Goal: Task Accomplishment & Management: Use online tool/utility

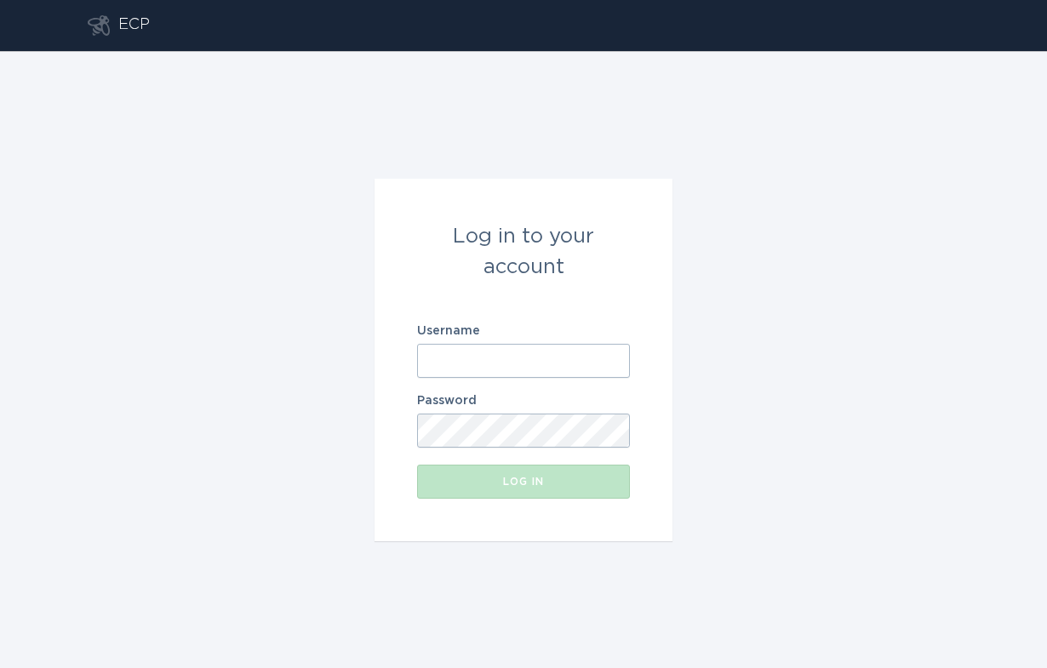
click at [528, 348] on input "Username" at bounding box center [523, 361] width 213 height 34
type input "[EMAIL_ADDRESS][DOMAIN_NAME]"
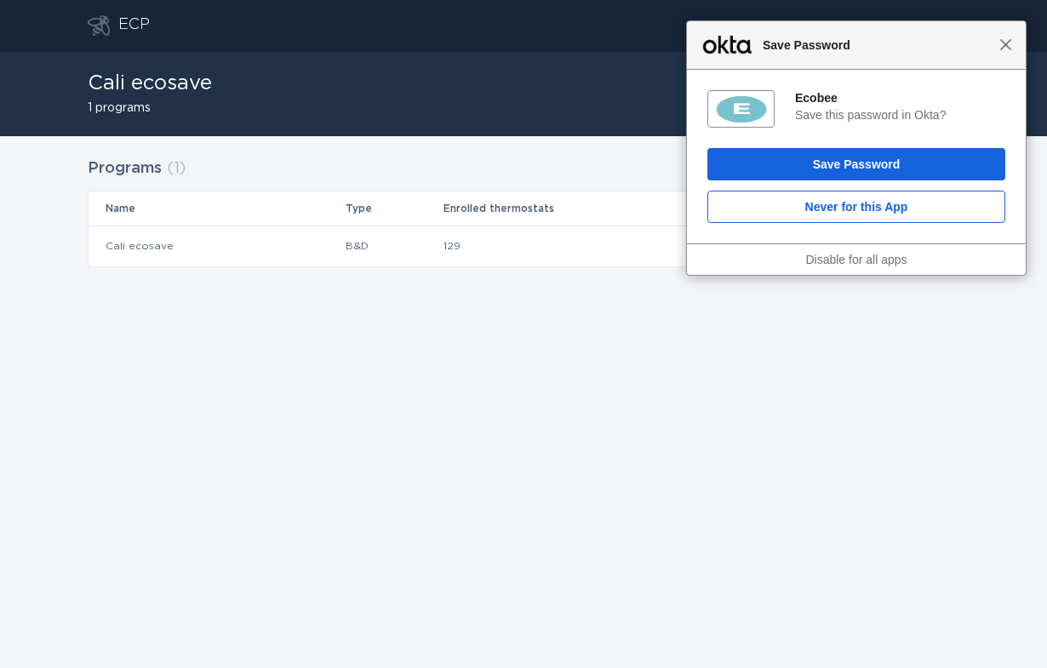
click at [1006, 45] on span "Close" at bounding box center [1005, 44] width 13 height 13
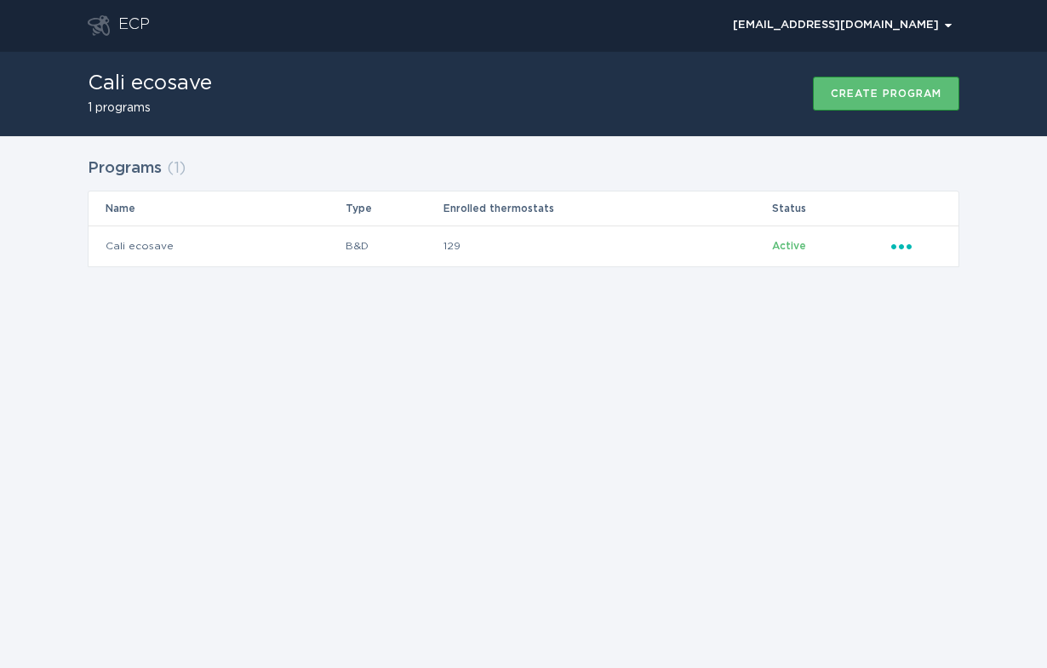
click at [825, 485] on div "ECP cali-ecosave@energyhub.net Chevron Cali ecosave 1 programs Create program P…" at bounding box center [523, 334] width 1047 height 668
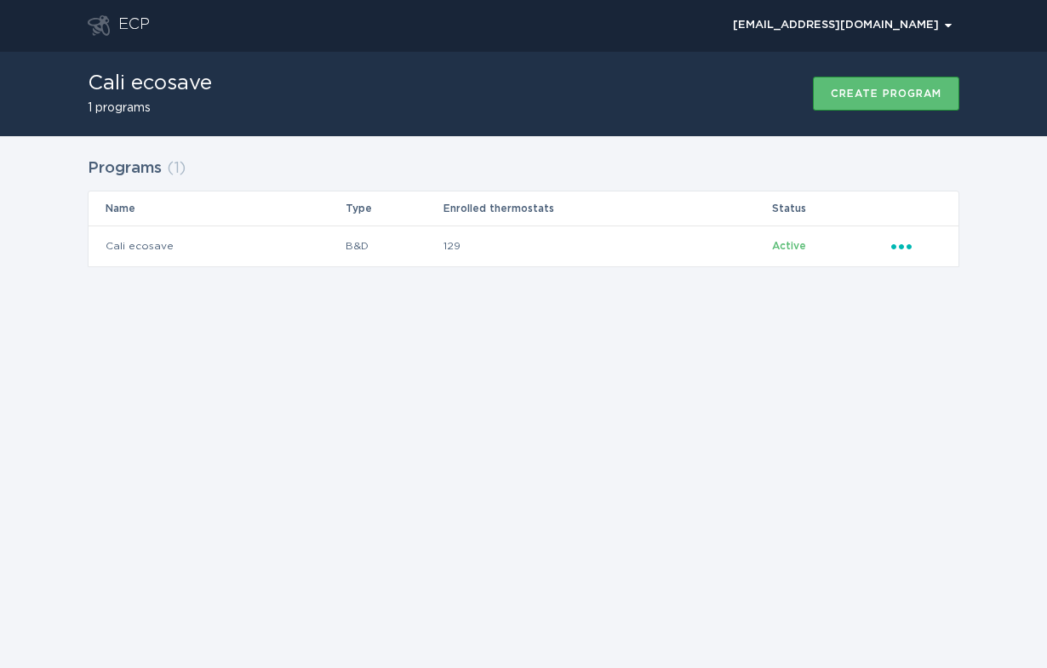
click at [825, 485] on div "ECP cali-ecosave@energyhub.net Chevron Cali ecosave 1 programs Create program P…" at bounding box center [523, 334] width 1047 height 668
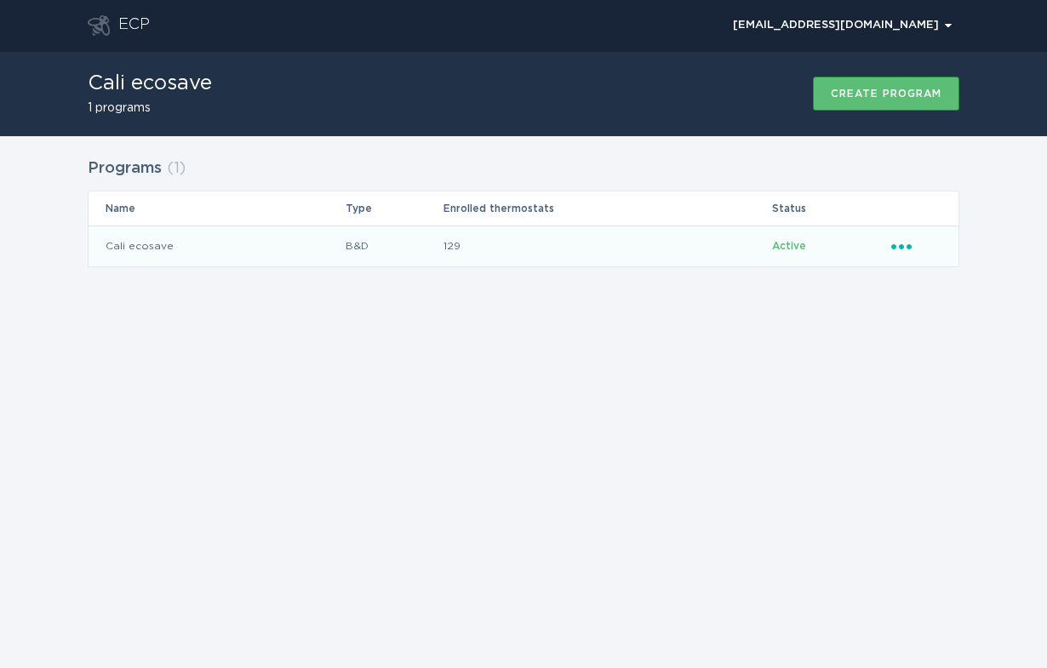
click at [476, 247] on td "129" at bounding box center [606, 245] width 328 height 41
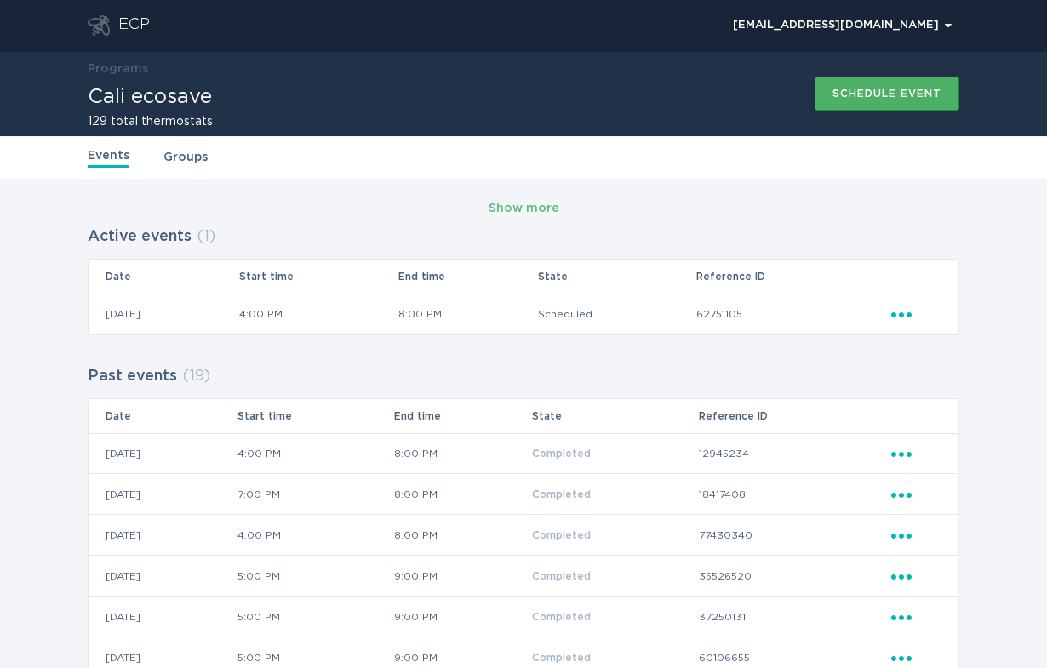
click at [879, 95] on div "Schedule event" at bounding box center [886, 93] width 109 height 10
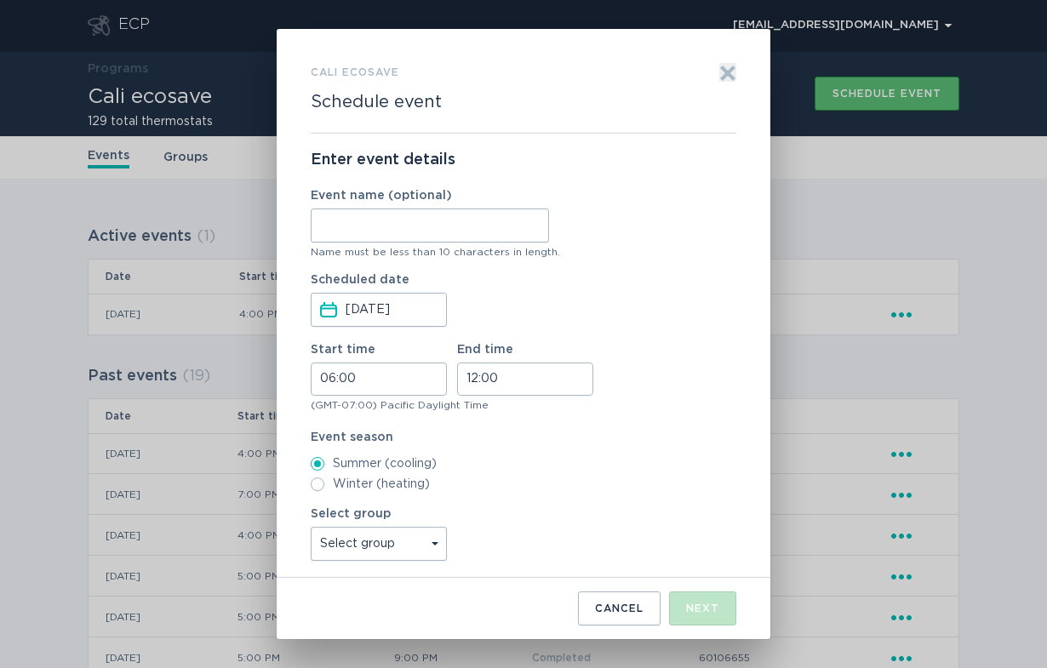
click at [383, 305] on input "[DATE]" at bounding box center [394, 310] width 99 height 32
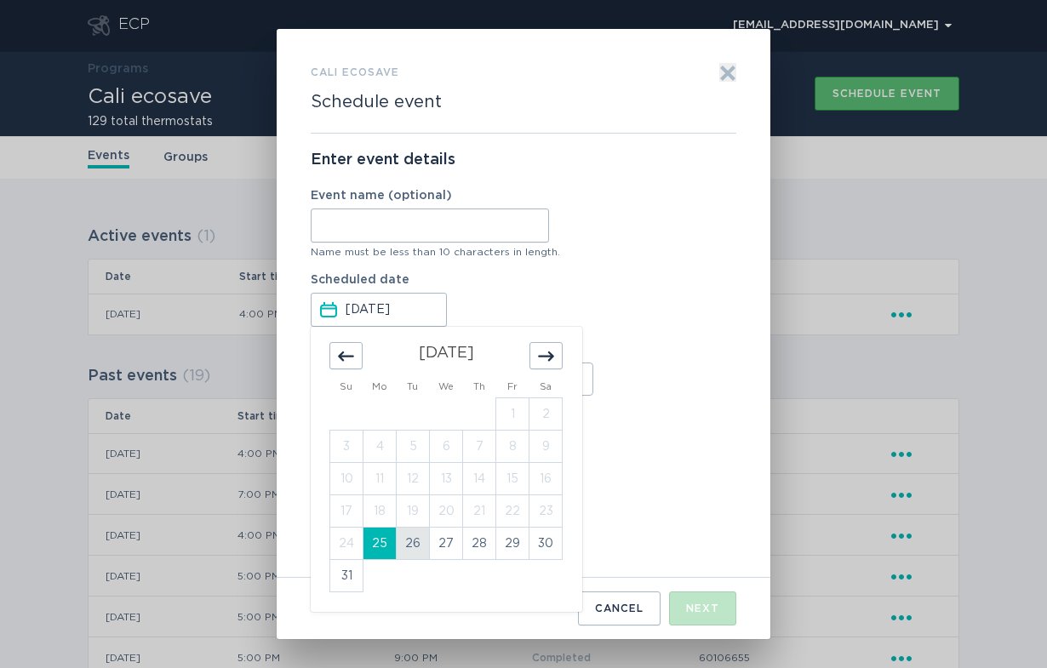
click at [407, 549] on td "26" at bounding box center [412, 544] width 33 height 32
type input "[DATE]"
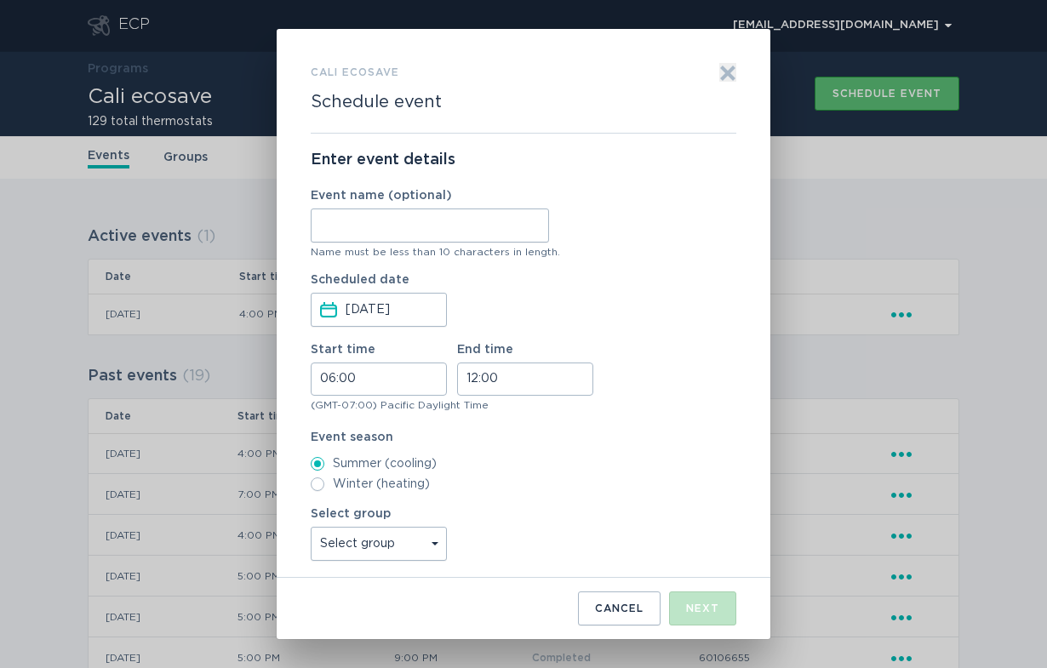
click at [334, 378] on input "06:00" at bounding box center [379, 378] width 136 height 33
click at [331, 466] on li "16" at bounding box center [334, 471] width 47 height 20
type input "16:00"
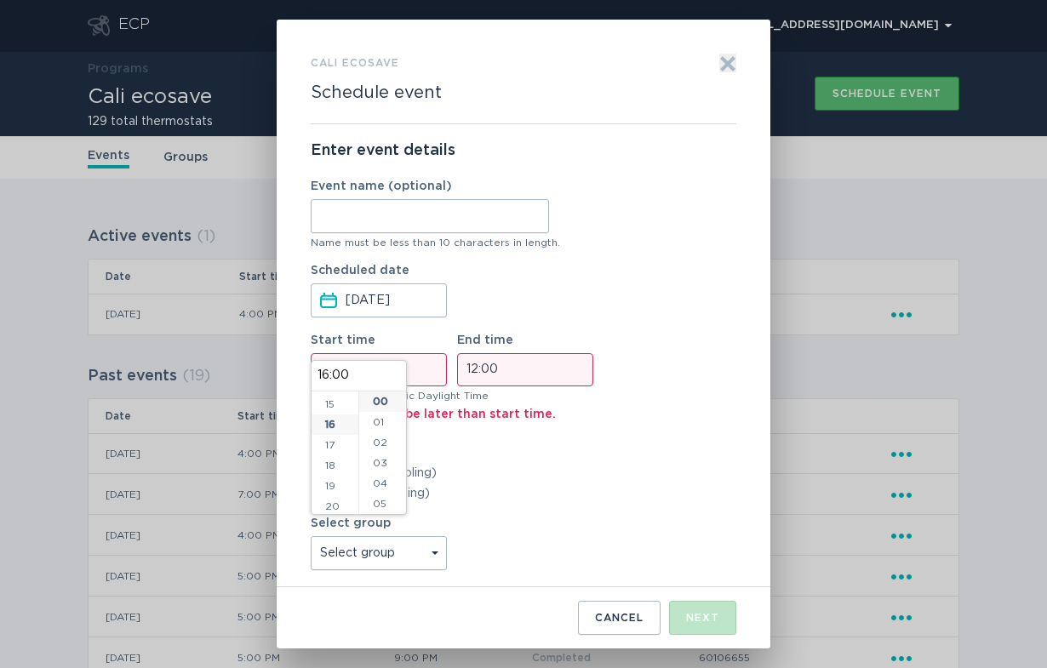
scroll to position [327, 0]
click at [490, 363] on input "12:00" at bounding box center [525, 369] width 136 height 33
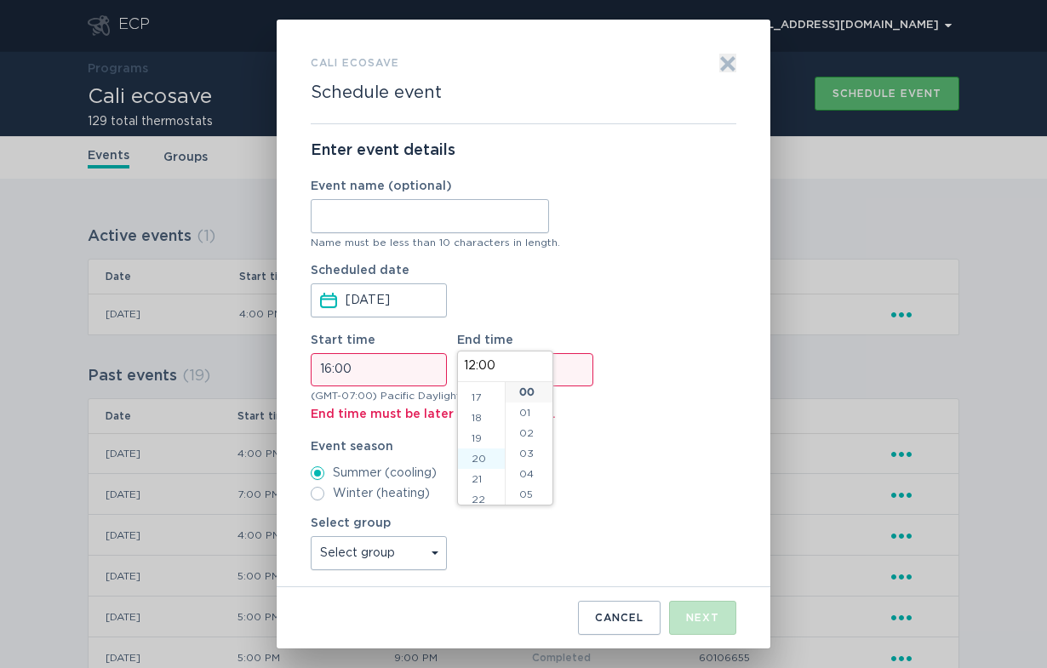
click at [484, 460] on li "20" at bounding box center [481, 458] width 47 height 20
type input "20:00"
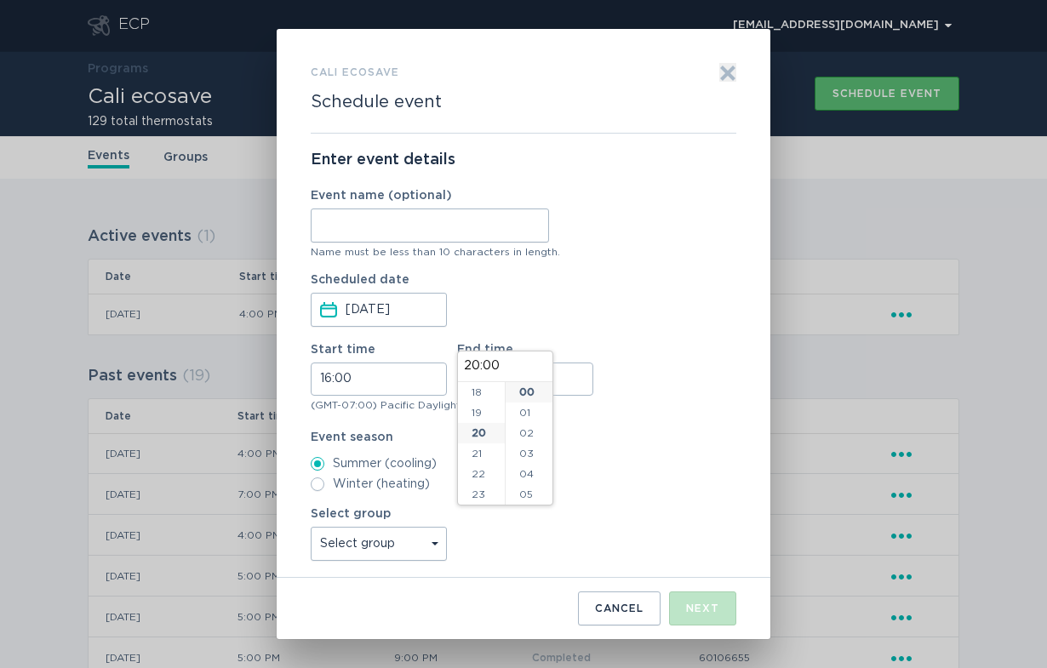
click at [647, 410] on div "Form to create an event" at bounding box center [523, 412] width 425 height 4
click at [426, 542] on select "Select group SLAP_SDG1 SLAP_SCNW SLAP_SCHD SLAP_SCEW SLAP_SCEN SLAP_SCEC SLAP_P…" at bounding box center [379, 544] width 136 height 34
click at [679, 385] on div "Start time 16:00 End time 20:00" at bounding box center [523, 370] width 425 height 52
click at [426, 547] on select "Select group SLAP_SDG1 SLAP_SCNW SLAP_SCHD SLAP_SCEW SLAP_SCEN SLAP_SCEC SLAP_P…" at bounding box center [379, 544] width 136 height 34
select select "e995f800008e47ccb7b2cc1318fe8738"
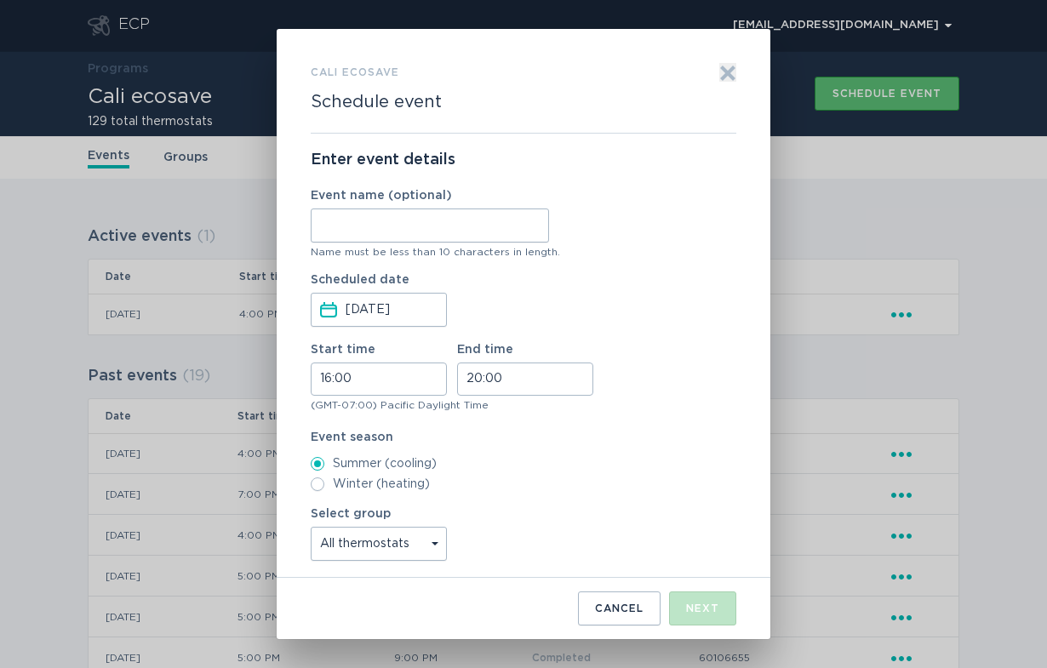
click at [311, 527] on select "Select group SLAP_SDG1 SLAP_SCNW SLAP_SCHD SLAP_SCEW SLAP_SCEN SLAP_SCEC SLAP_P…" at bounding box center [379, 544] width 136 height 34
click at [713, 612] on div "Next" at bounding box center [702, 608] width 33 height 10
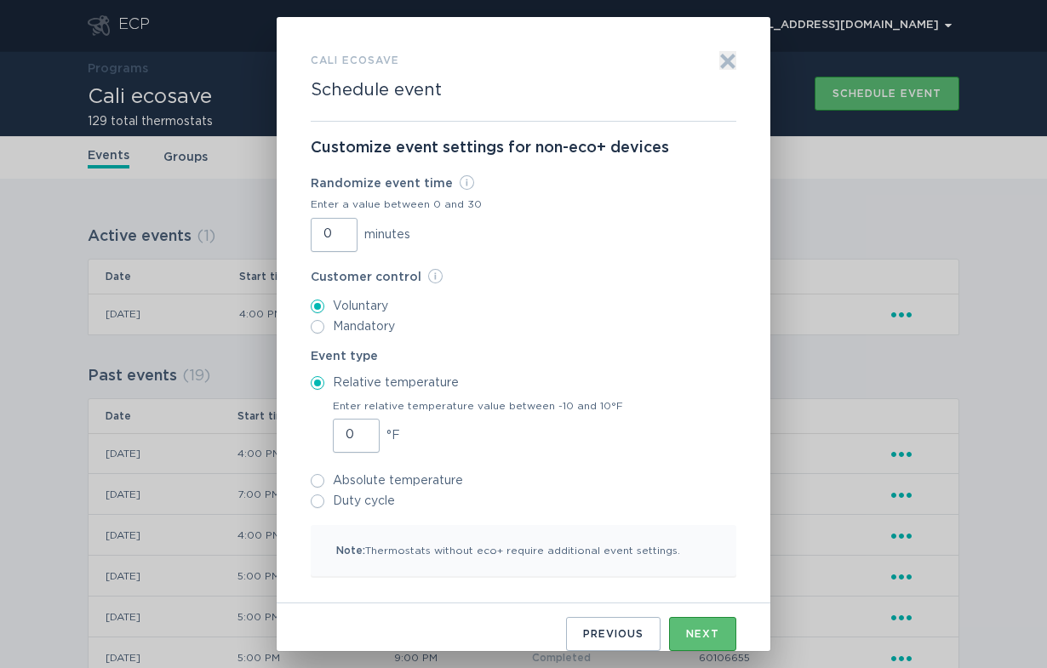
click at [351, 433] on input "0" at bounding box center [356, 436] width 47 height 34
click at [362, 432] on input "1" at bounding box center [356, 436] width 47 height 34
click at [362, 432] on input "2" at bounding box center [356, 436] width 47 height 34
click at [362, 432] on input "3" at bounding box center [356, 436] width 47 height 34
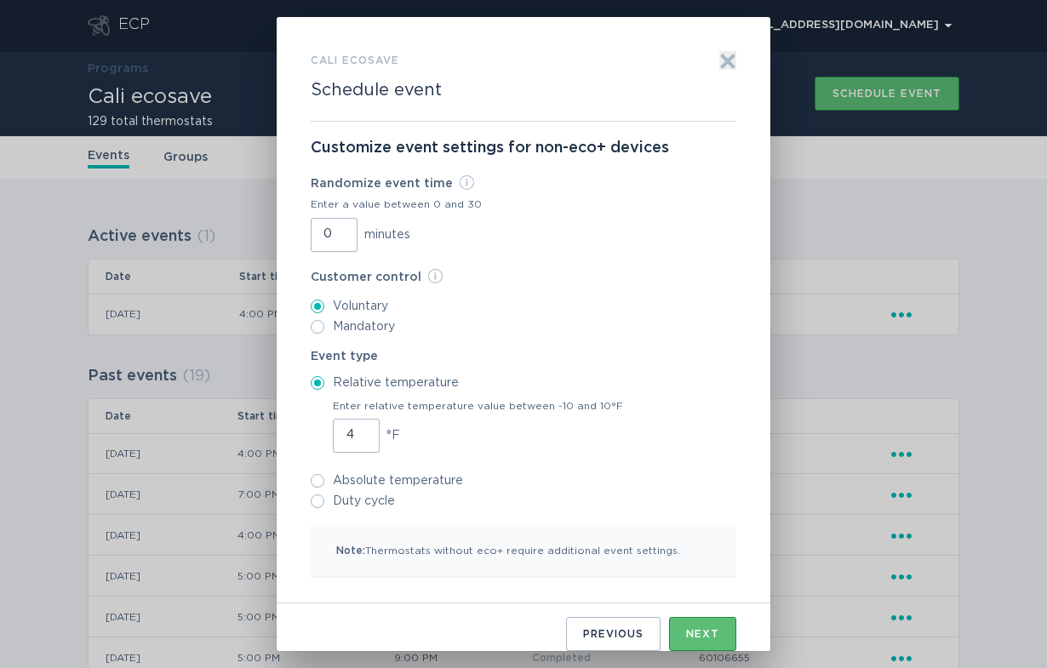
type input "4"
click at [362, 432] on input "4" at bounding box center [356, 436] width 47 height 34
click at [615, 419] on div "Enter relative temperature value between -10 and 10°F 4 °F" at bounding box center [523, 424] width 425 height 56
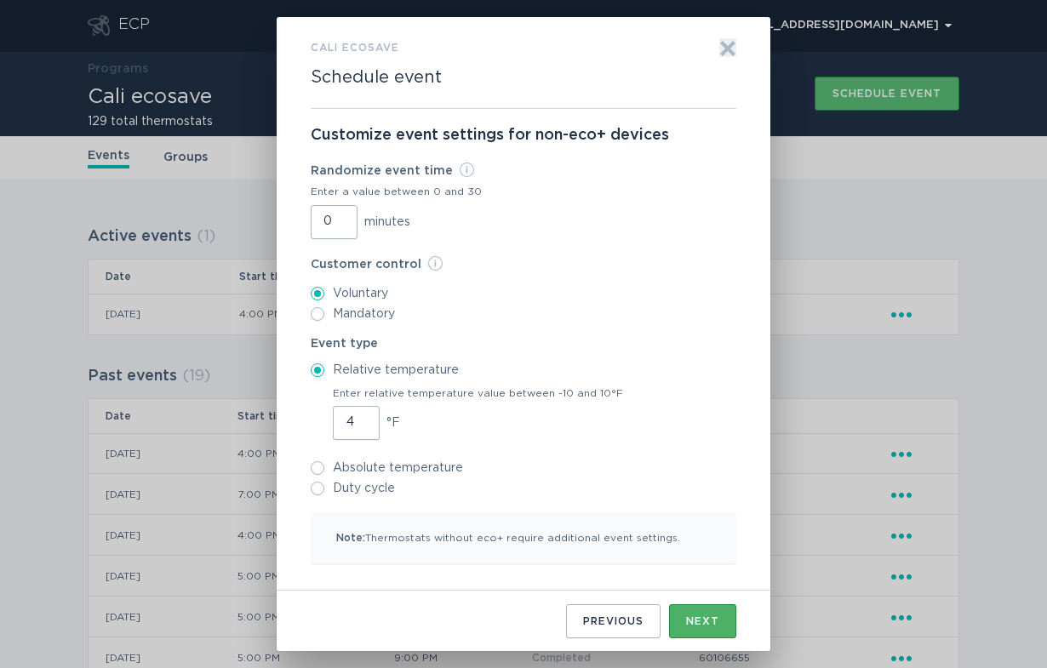
click at [701, 624] on div "Next" at bounding box center [702, 621] width 33 height 10
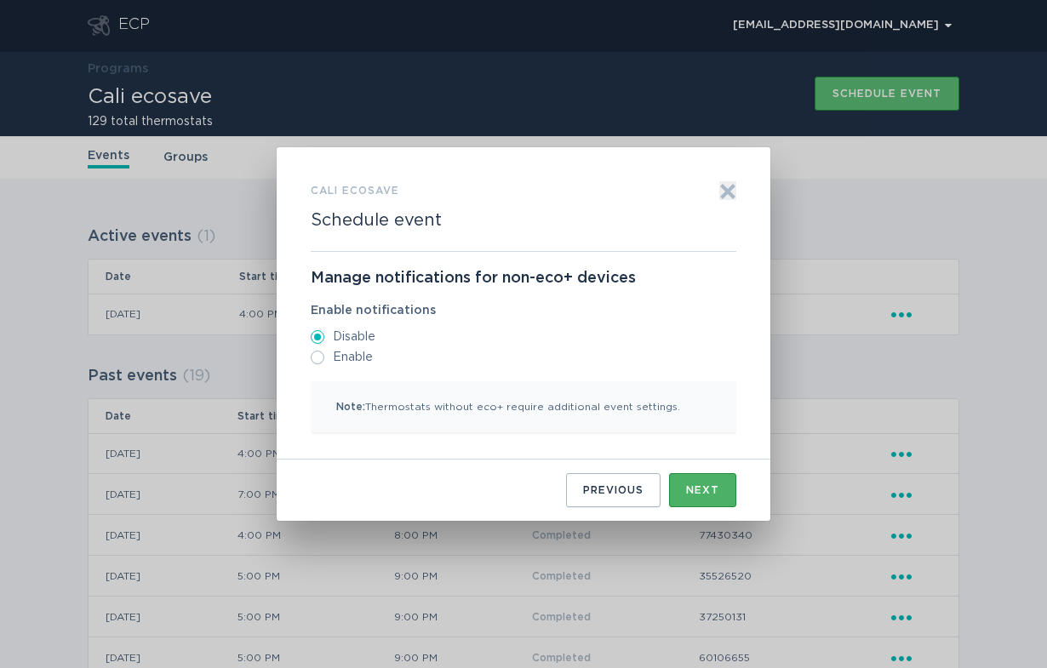
scroll to position [0, 0]
click at [704, 489] on div "Next" at bounding box center [702, 490] width 33 height 10
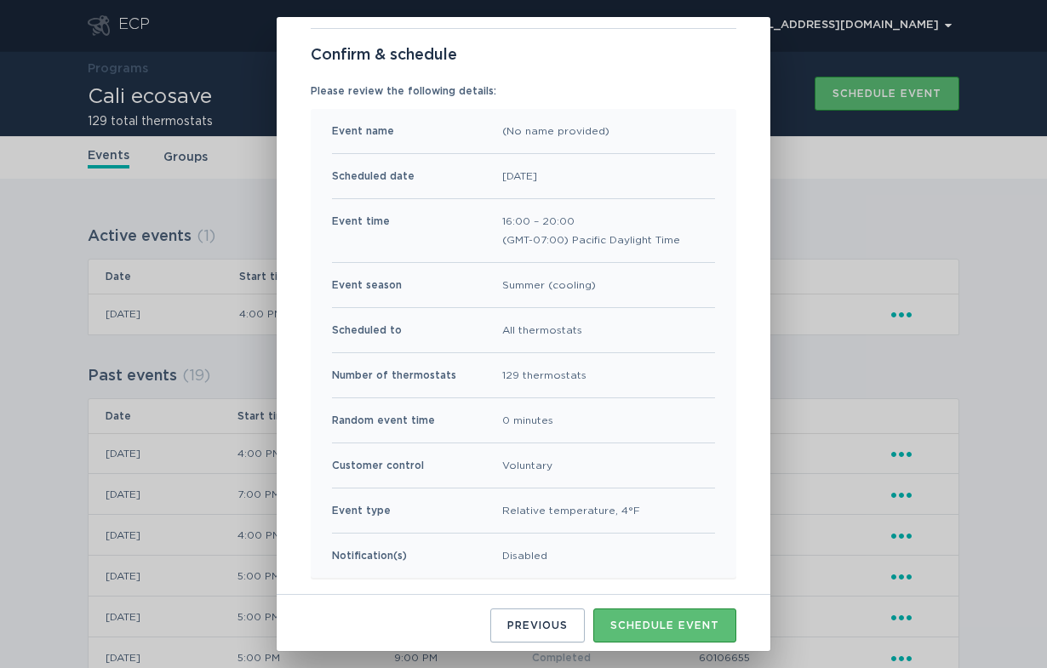
scroll to position [94, 0]
click at [676, 623] on div "Schedule event" at bounding box center [664, 624] width 109 height 10
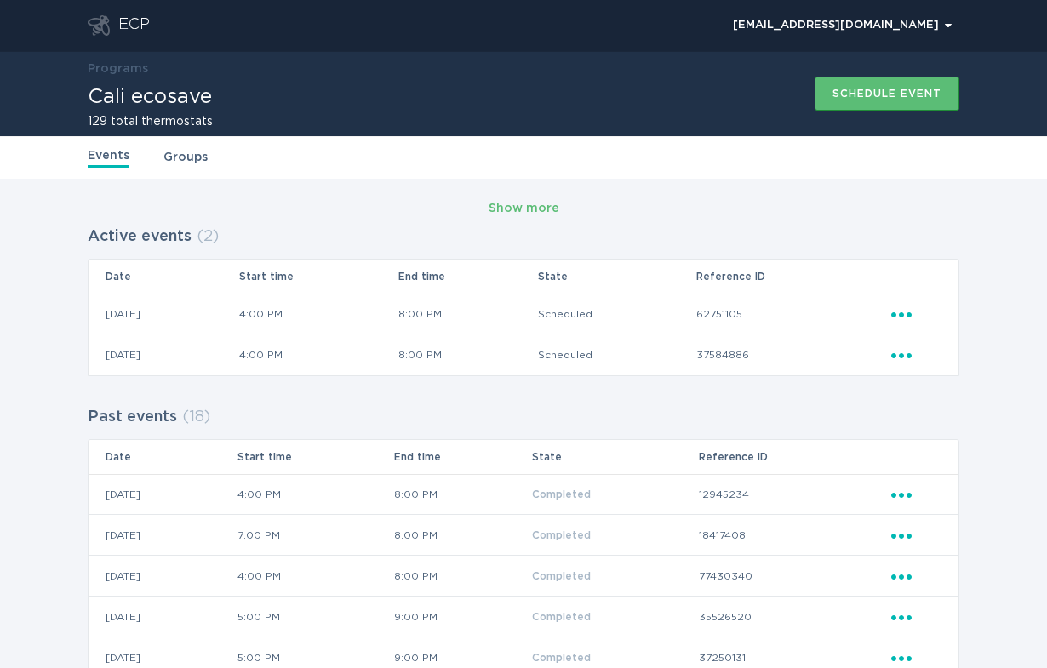
click at [910, 351] on icon "Ellipsis" at bounding box center [903, 352] width 24 height 14
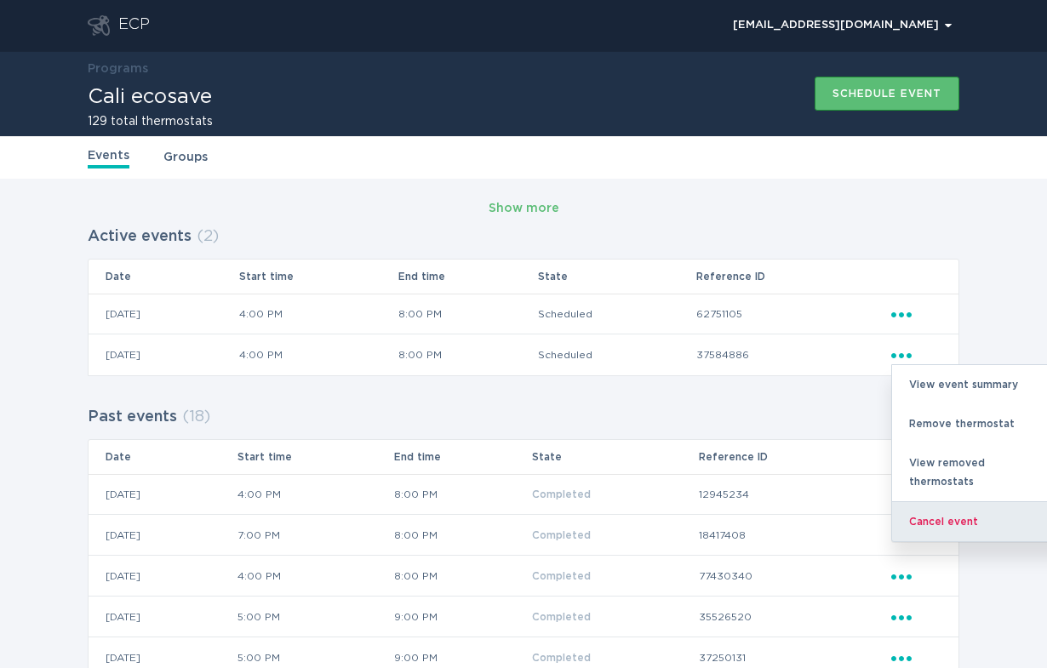
click at [933, 501] on div "Cancel event" at bounding box center [980, 521] width 177 height 40
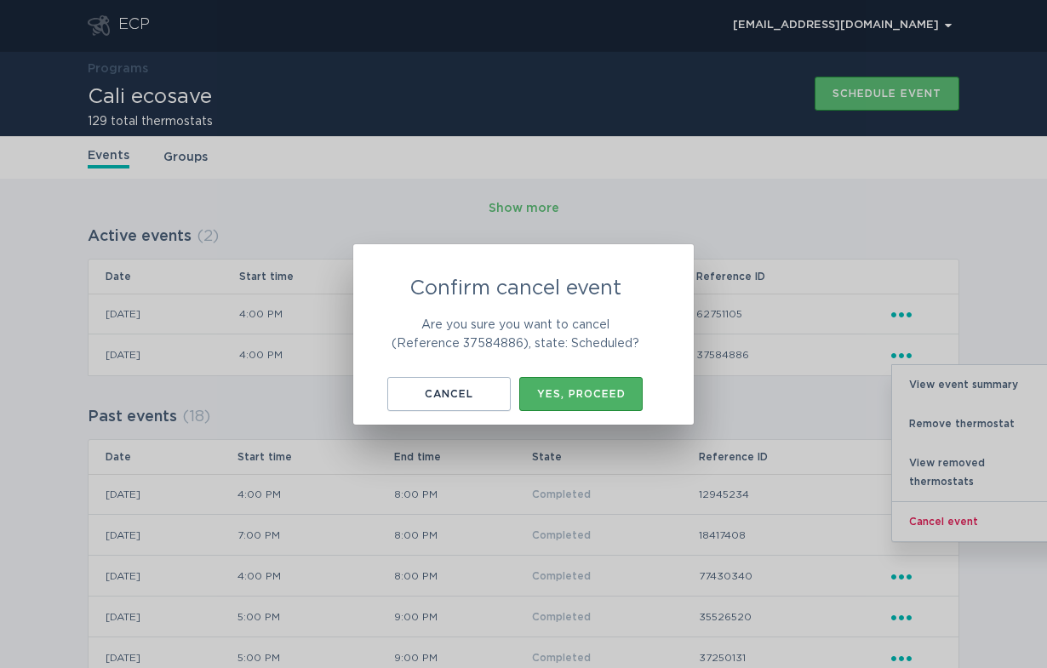
click at [579, 389] on div "Yes, proceed" at bounding box center [581, 394] width 106 height 10
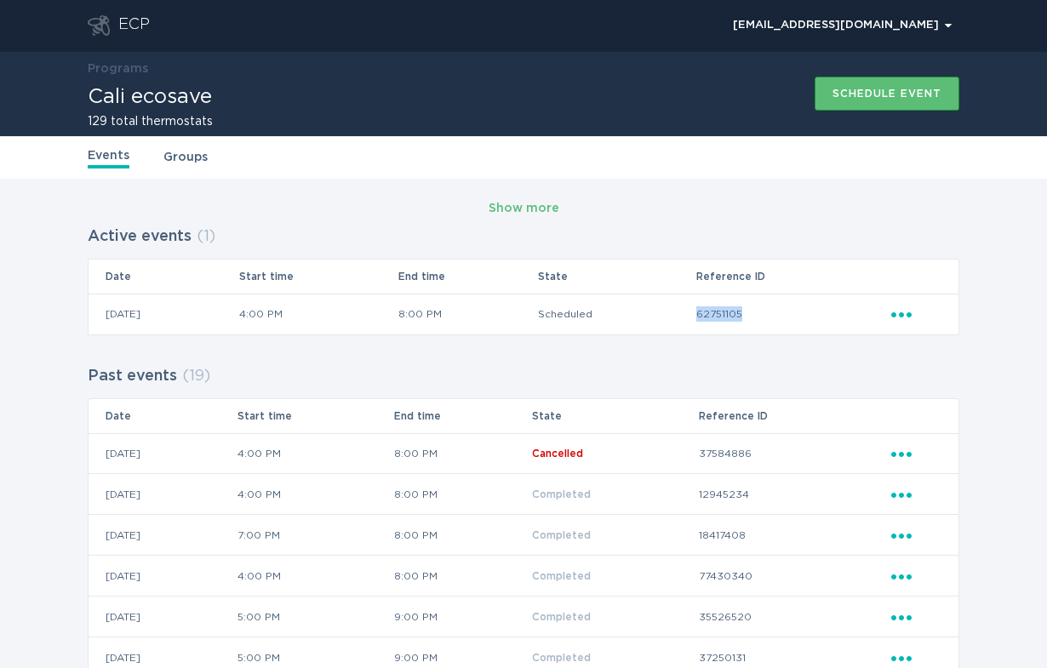
drag, startPoint x: 719, startPoint y: 314, endPoint x: 795, endPoint y: 314, distance: 75.7
click at [795, 314] on tr "[DATE] 4:00 PM 8:00 PM Scheduled 62751105 Ellipsis" at bounding box center [523, 314] width 870 height 41
copy tr "62751105"
